Goal: Transaction & Acquisition: Purchase product/service

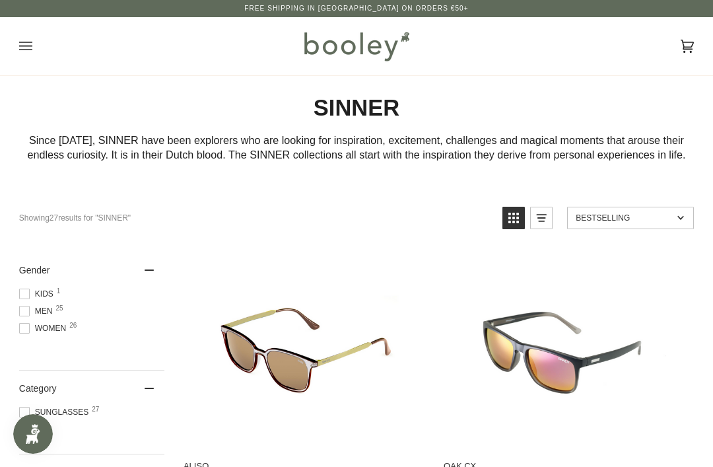
click at [32, 36] on button "Open menu" at bounding box center [39, 46] width 40 height 58
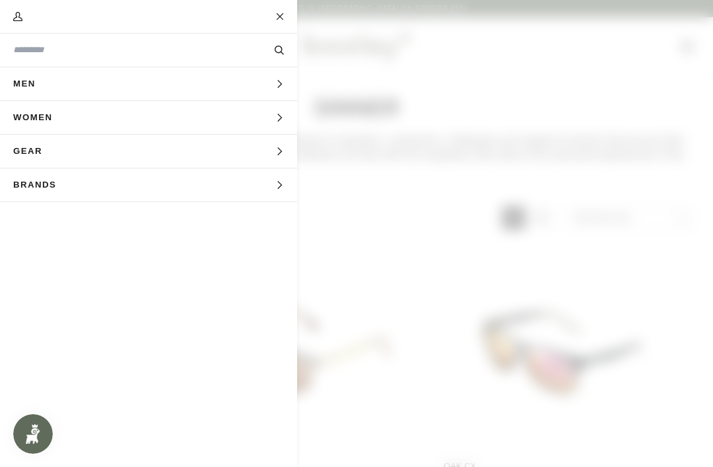
click at [35, 89] on span "Men" at bounding box center [29, 83] width 58 height 33
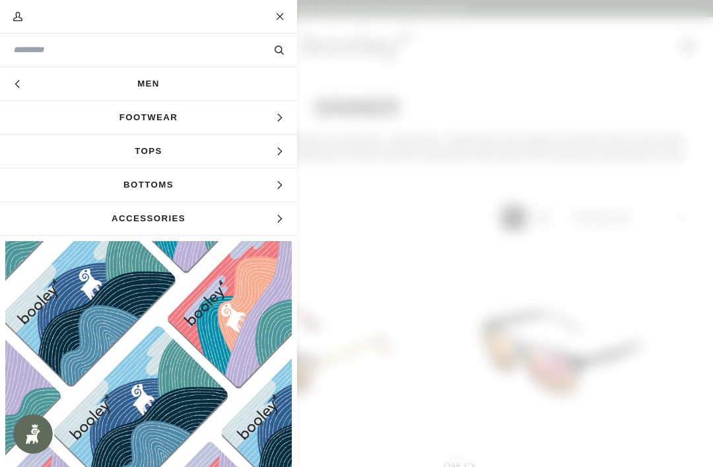
click at [185, 223] on span "Accessories" at bounding box center [148, 218] width 297 height 33
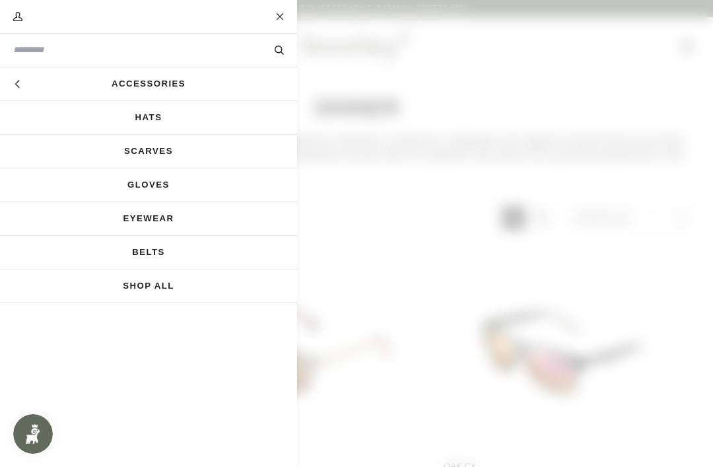
click at [162, 87] on link "Accessories" at bounding box center [148, 83] width 297 height 33
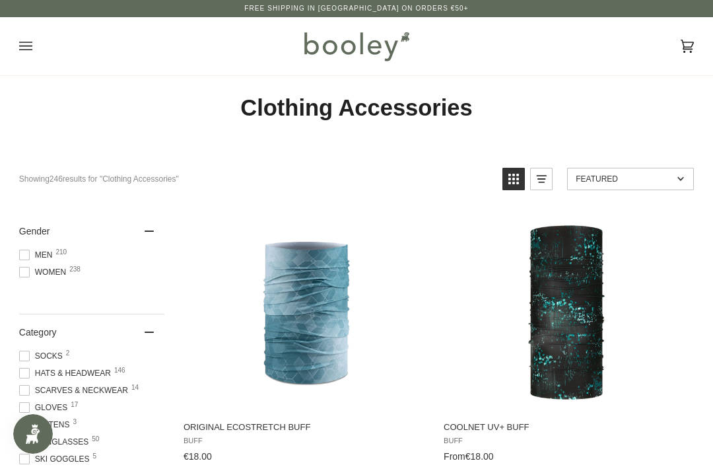
click at [19, 35] on button "Open menu" at bounding box center [39, 46] width 40 height 58
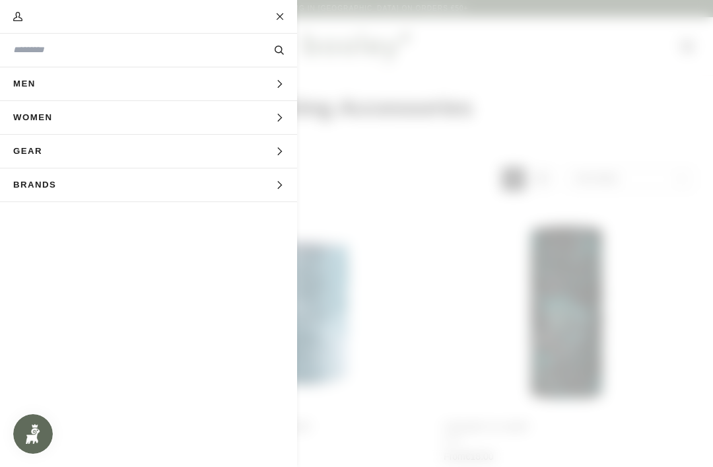
click at [38, 151] on span "Gear" at bounding box center [32, 151] width 65 height 33
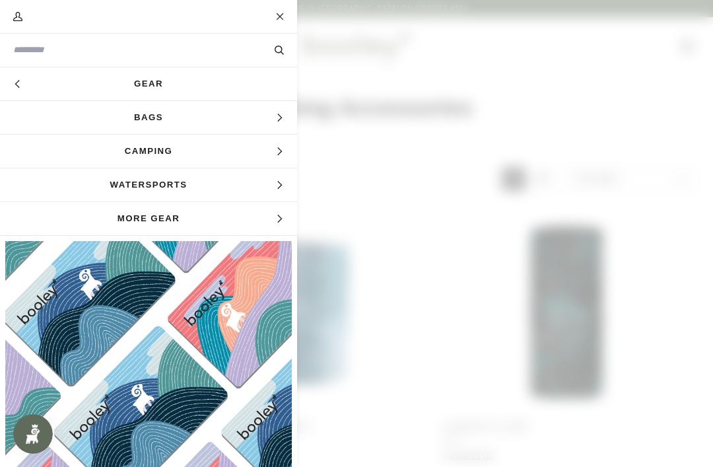
click at [158, 182] on span "Watersports" at bounding box center [148, 184] width 297 height 33
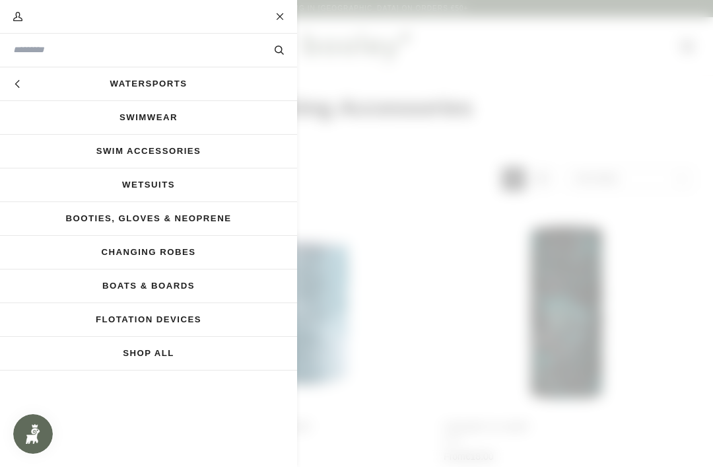
click at [160, 118] on link "Swimwear" at bounding box center [148, 117] width 297 height 33
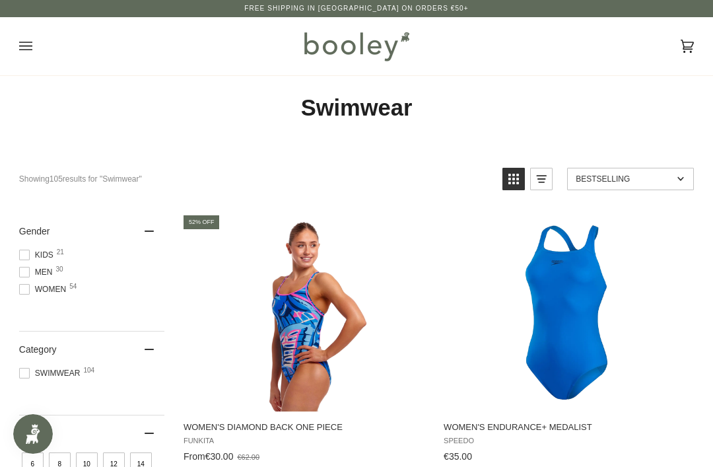
click at [31, 269] on span "Men 30" at bounding box center [38, 272] width 38 height 12
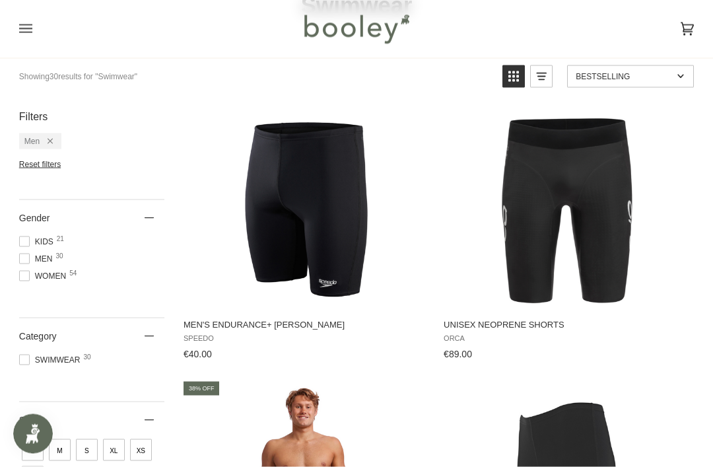
scroll to position [103, 0]
click at [368, 206] on img "Men's Endurance+ Jammer" at bounding box center [306, 209] width 198 height 198
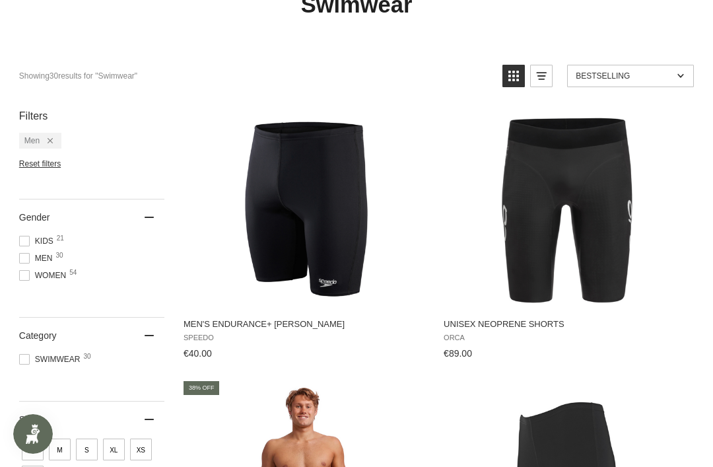
scroll to position [145, 0]
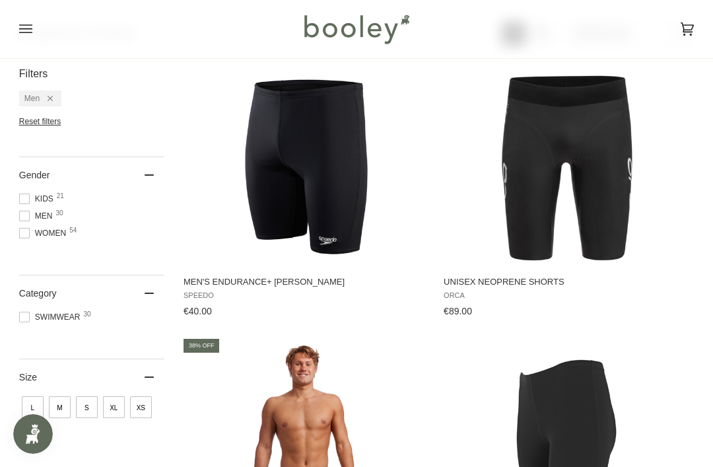
click at [598, 181] on img "Unisex Neoprene Shorts" at bounding box center [567, 167] width 198 height 198
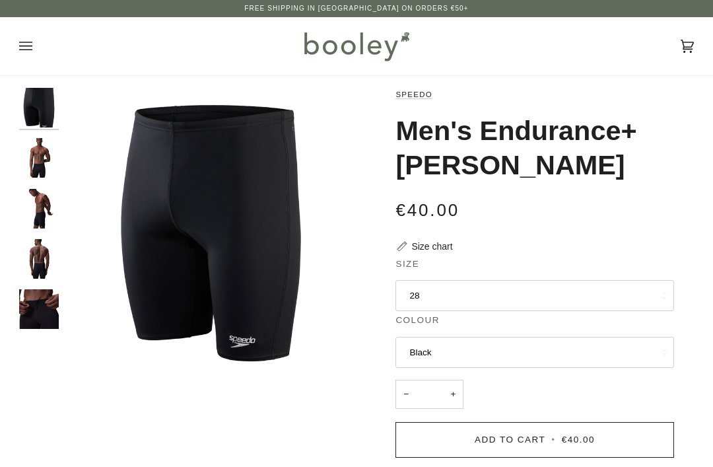
click at [548, 291] on button "28" at bounding box center [535, 296] width 278 height 32
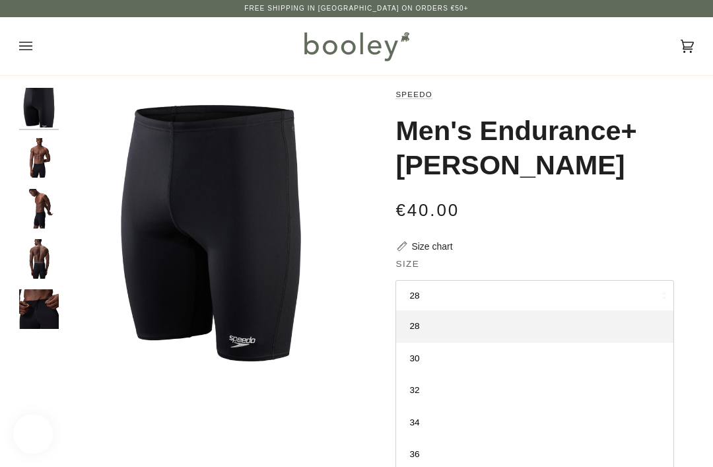
click at [478, 385] on link "32" at bounding box center [534, 390] width 277 height 32
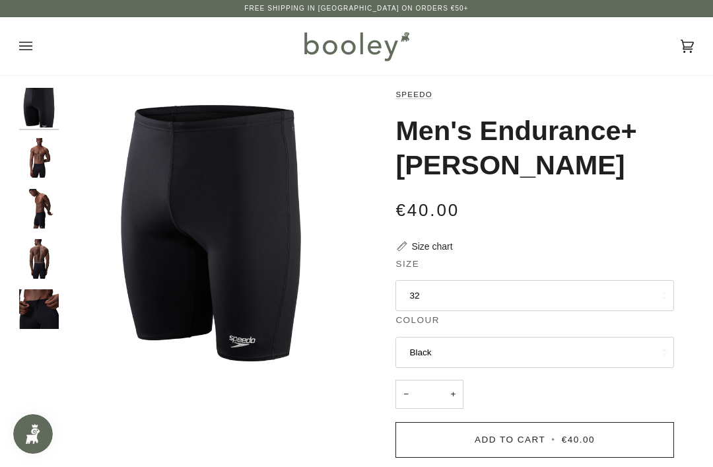
click at [38, 161] on img "Speedo Men's Endurance+ Jammer Black - Booley Galway" at bounding box center [39, 158] width 40 height 40
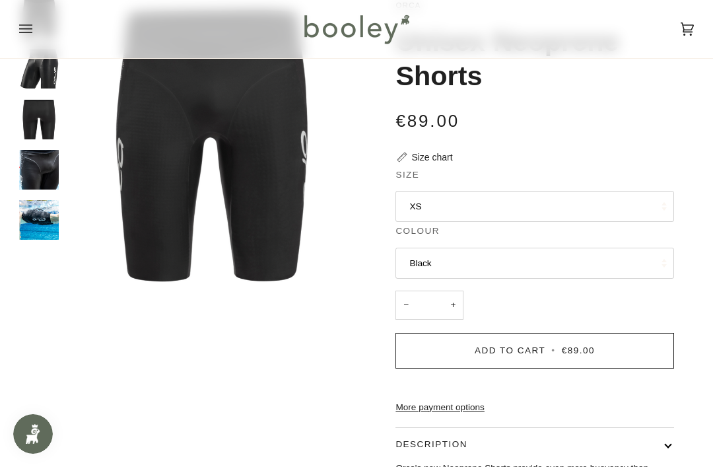
scroll to position [93, 0]
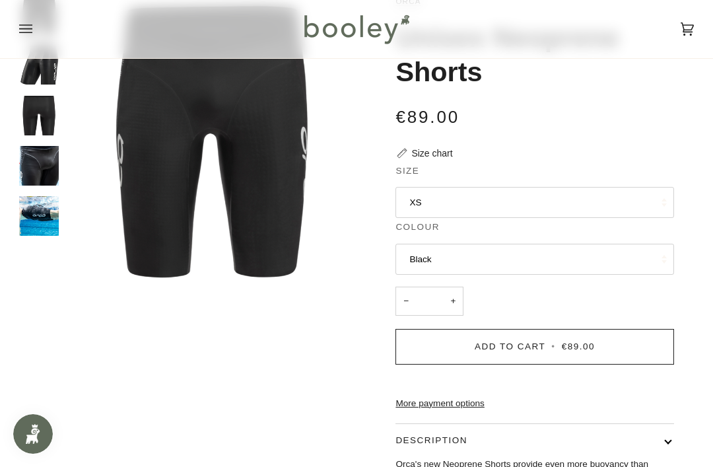
click at [602, 199] on button "XS" at bounding box center [535, 203] width 278 height 32
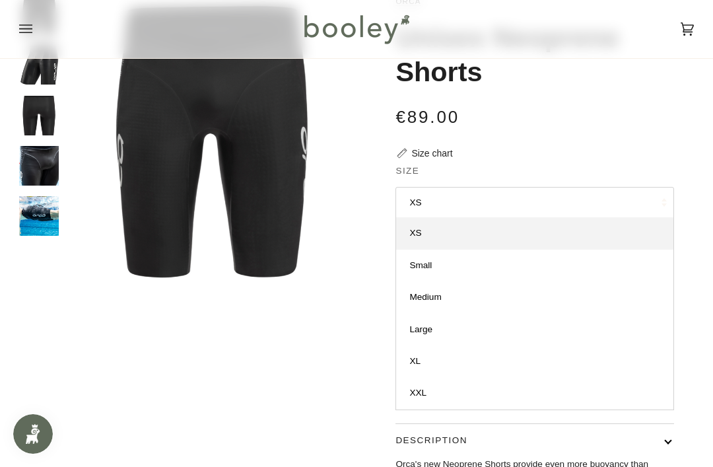
click at [531, 265] on link "Small" at bounding box center [534, 266] width 277 height 32
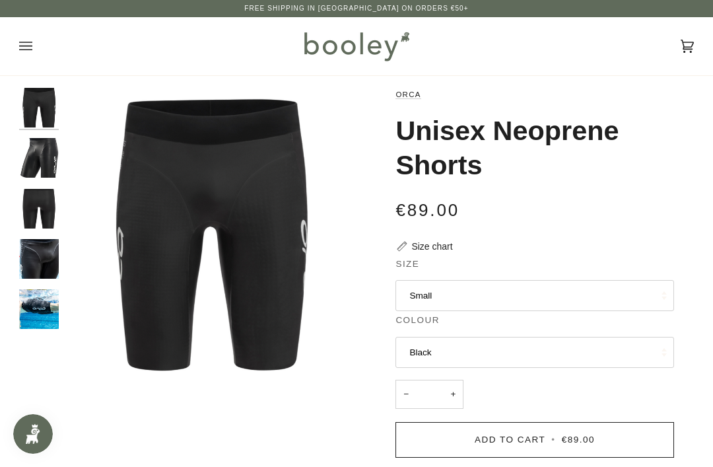
click at [48, 159] on img "Orca Unisex Neoprene Shorts Black - booley Galway" at bounding box center [39, 158] width 40 height 40
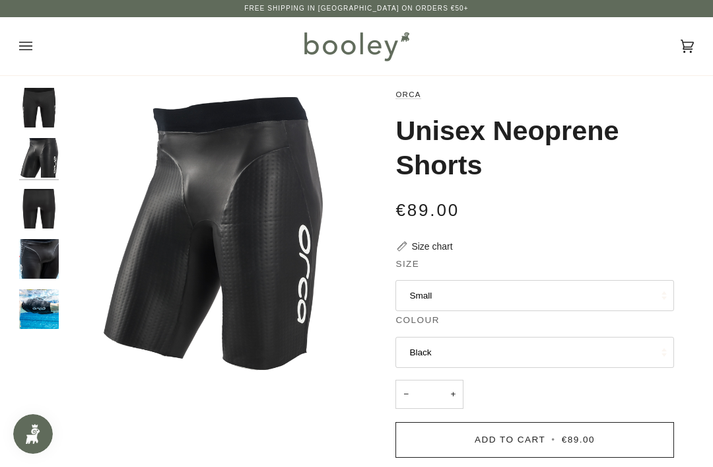
click at [36, 207] on img "Orca Unisex Neoprene Shorts Black - booley Galway" at bounding box center [39, 209] width 40 height 40
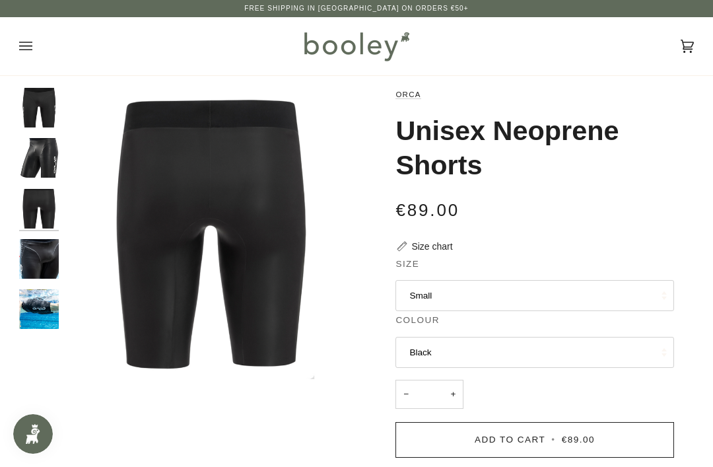
click at [36, 251] on img "Unisex Neoprene Shorts" at bounding box center [39, 259] width 40 height 40
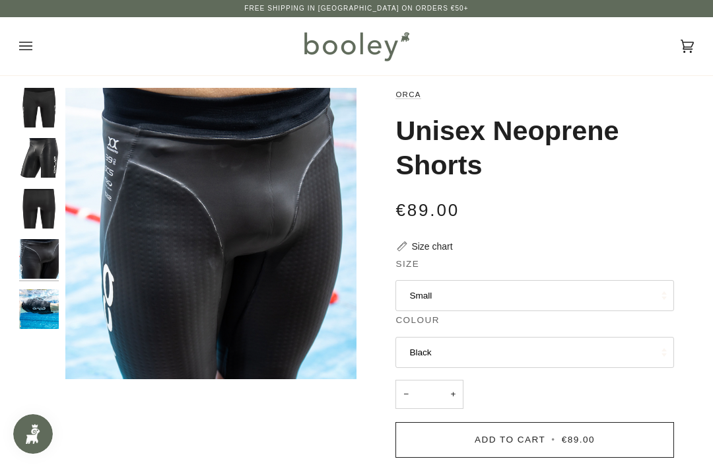
click at [35, 302] on img "Unisex Neoprene Shorts" at bounding box center [39, 309] width 40 height 40
